Goal: Task Accomplishment & Management: Manage account settings

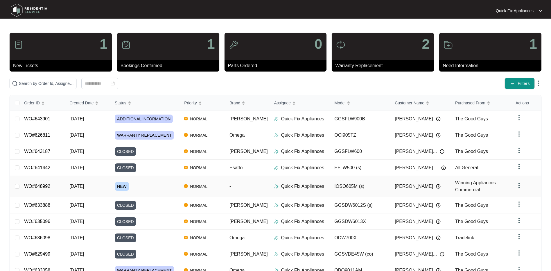
click at [84, 185] on span "[DATE]" at bounding box center [76, 185] width 15 height 5
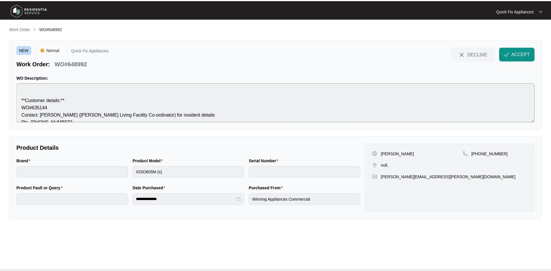
scroll to position [138, 0]
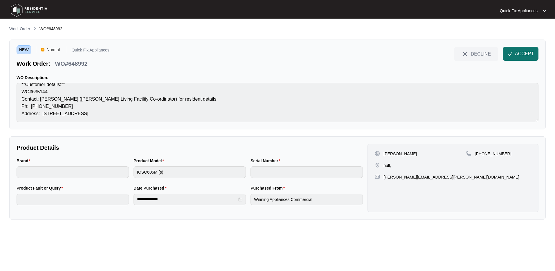
click at [269, 53] on span "ACCEPT" at bounding box center [524, 53] width 19 height 7
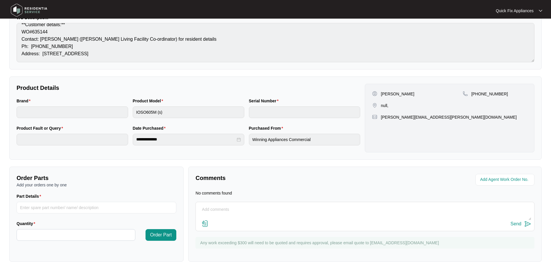
scroll to position [0, 0]
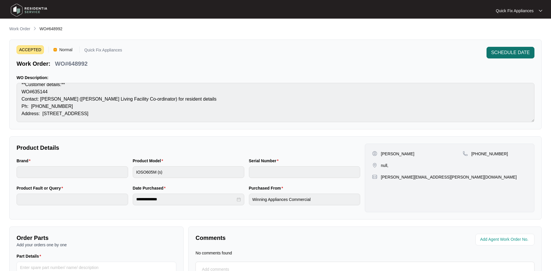
click at [269, 54] on span "SCHEDULE DATE" at bounding box center [510, 52] width 39 height 7
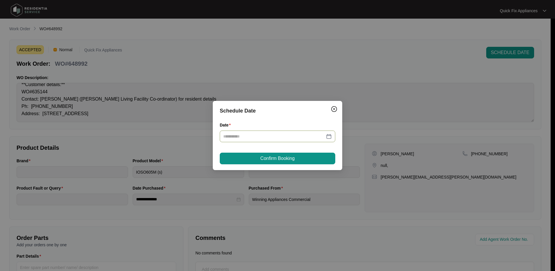
click at [269, 137] on div at bounding box center [277, 136] width 109 height 6
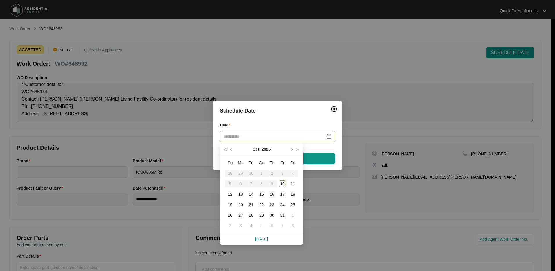
type input "**********"
click at [269, 195] on div "16" at bounding box center [272, 193] width 7 height 7
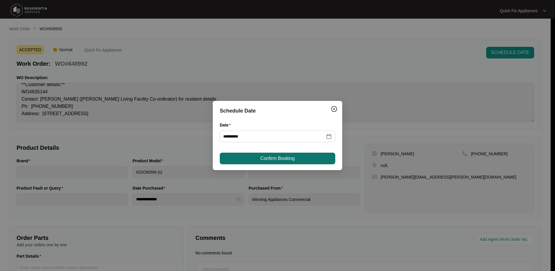
click at [269, 156] on span "Confirm Booking" at bounding box center [277, 158] width 34 height 7
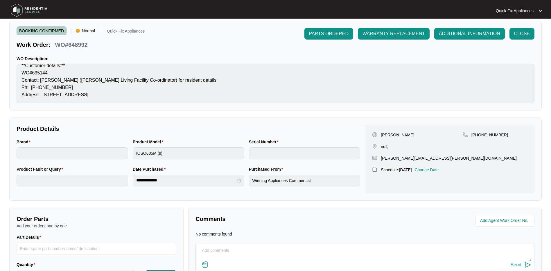
scroll to position [29, 0]
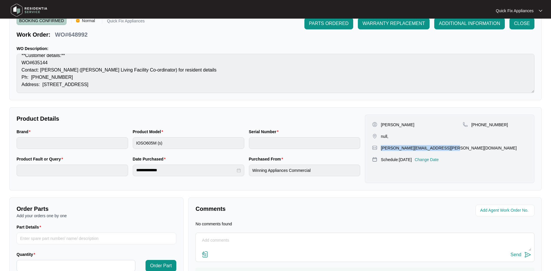
drag, startPoint x: 446, startPoint y: 148, endPoint x: 380, endPoint y: 147, distance: 65.9
click at [269, 147] on div "[PERSON_NAME][EMAIL_ADDRESS][PERSON_NAME][DOMAIN_NAME]" at bounding box center [449, 148] width 155 height 6
copy p "[PERSON_NAME][EMAIL_ADDRESS][PERSON_NAME][DOMAIN_NAME]"
drag, startPoint x: 502, startPoint y: 125, endPoint x: 478, endPoint y: 131, distance: 24.9
click at [269, 131] on div "[PHONE_NUMBER]" at bounding box center [494, 130] width 64 height 17
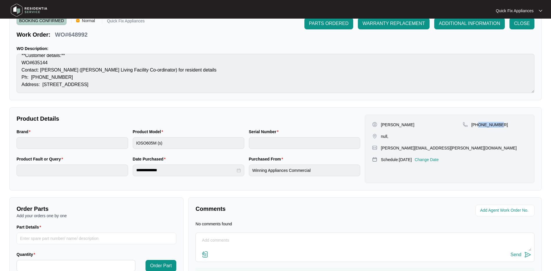
copy p "435295644"
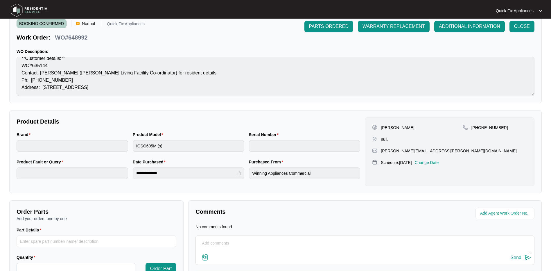
scroll to position [0, 0]
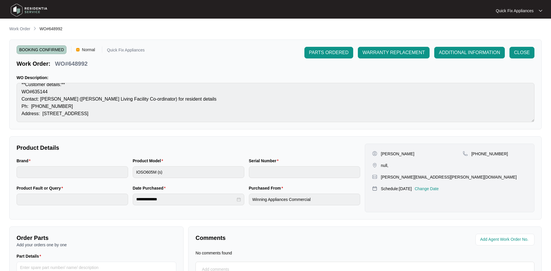
click at [89, 62] on div "Work Order: WO#648992" at bounding box center [81, 62] width 128 height 10
drag, startPoint x: 91, startPoint y: 64, endPoint x: 67, endPoint y: 64, distance: 24.1
click at [67, 64] on div "Work Order: WO#648992" at bounding box center [81, 62] width 128 height 10
copy p "648992"
